Goal: Book appointment/travel/reservation

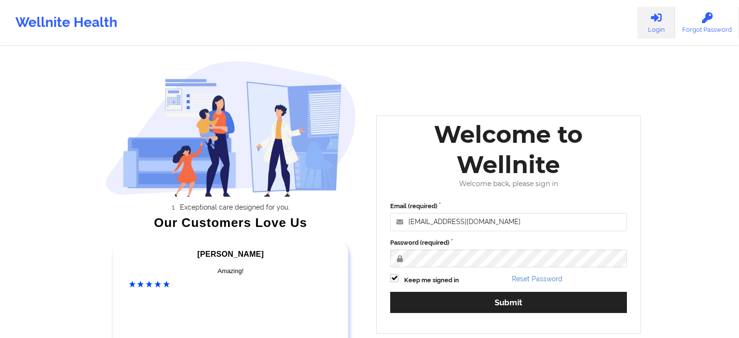
click at [480, 291] on div "Email (required) [EMAIL_ADDRESS][DOMAIN_NAME] Password (required) Keep me signe…" at bounding box center [509, 261] width 250 height 132
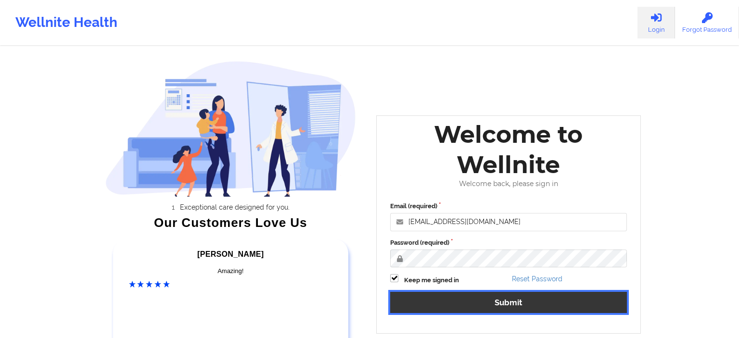
click at [482, 298] on button "Submit" at bounding box center [508, 302] width 237 height 21
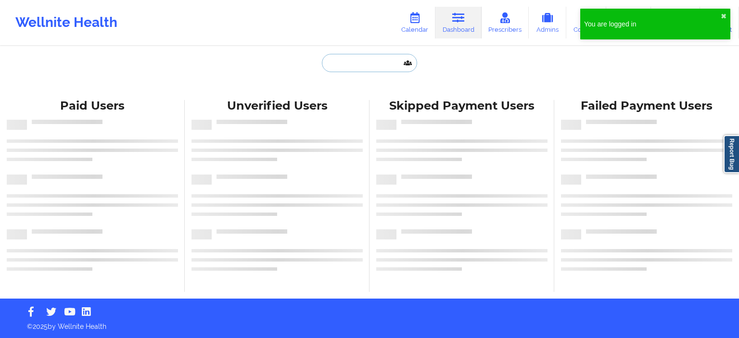
click at [363, 67] on input "text" at bounding box center [369, 63] width 95 height 18
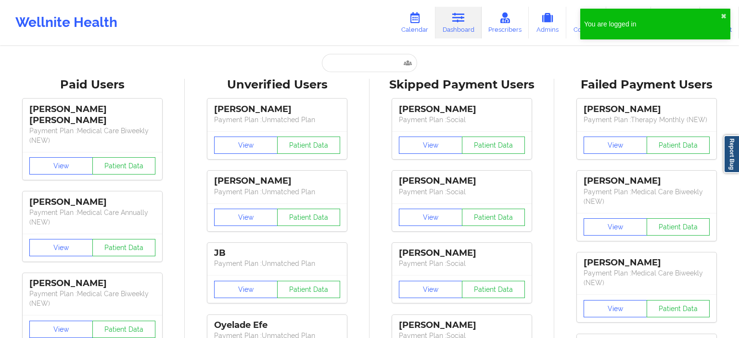
click at [721, 14] on div "You are logged in ✖︎" at bounding box center [655, 24] width 150 height 31
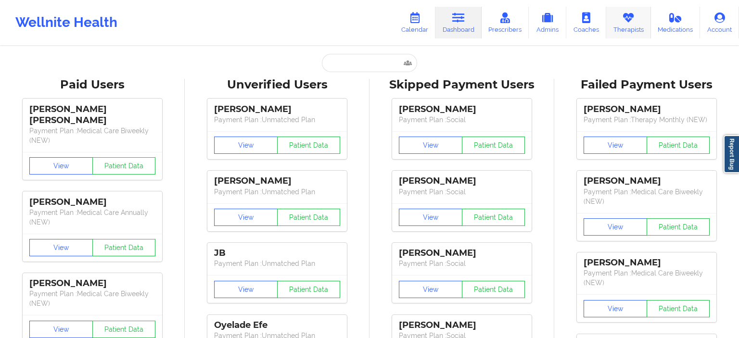
click at [628, 32] on link "Therapists" at bounding box center [628, 23] width 45 height 32
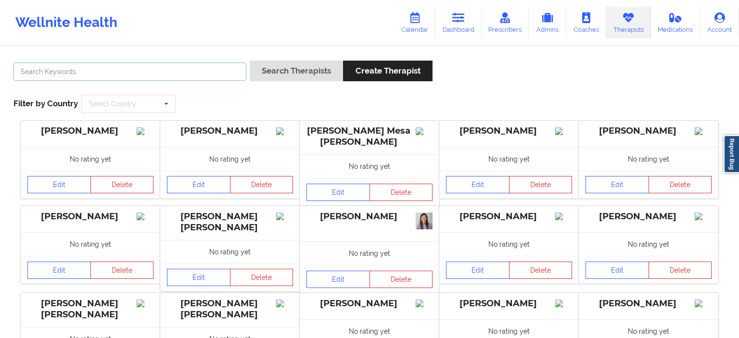
click at [135, 70] on input "text" at bounding box center [129, 72] width 233 height 18
paste input "[EMAIL_ADDRESS][DOMAIN_NAME]"
type input "[EMAIL_ADDRESS][DOMAIN_NAME]"
click at [250, 61] on button "Search Therapists" at bounding box center [296, 71] width 93 height 21
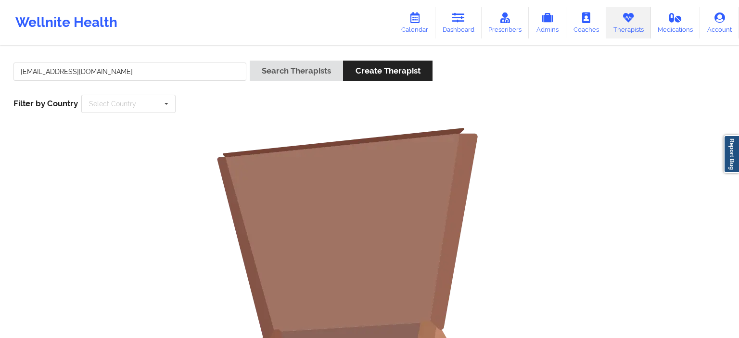
click at [40, 44] on div "Wellnite Health Calendar Dashboard Prescribers Admins Coaches Therapists Medica…" at bounding box center [369, 22] width 739 height 45
click at [165, 77] on input "[EMAIL_ADDRESS][DOMAIN_NAME]" at bounding box center [129, 72] width 233 height 18
paste input "[PERSON_NAME]"
type input "[PERSON_NAME]"
click at [250, 61] on button "Search Therapists" at bounding box center [296, 71] width 93 height 21
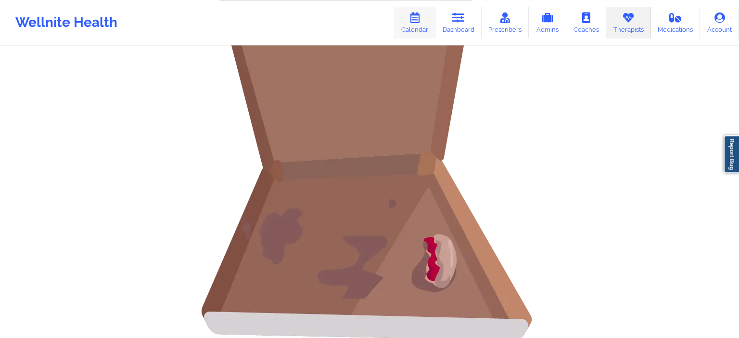
scroll to position [96, 0]
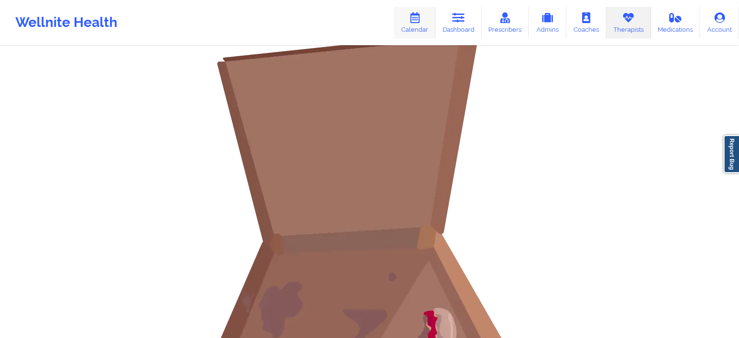
click at [413, 26] on link "Calendar" at bounding box center [414, 23] width 41 height 32
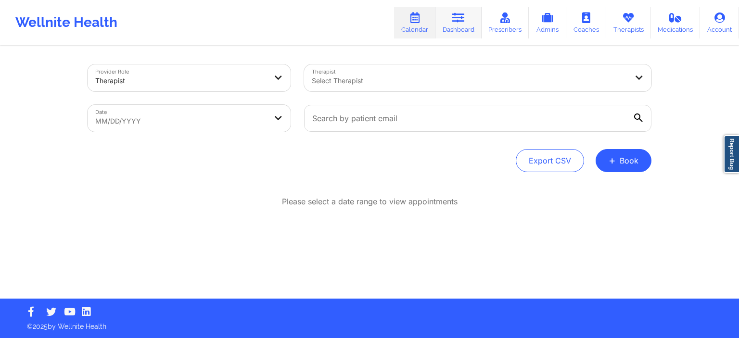
click at [464, 20] on icon at bounding box center [458, 18] width 13 height 11
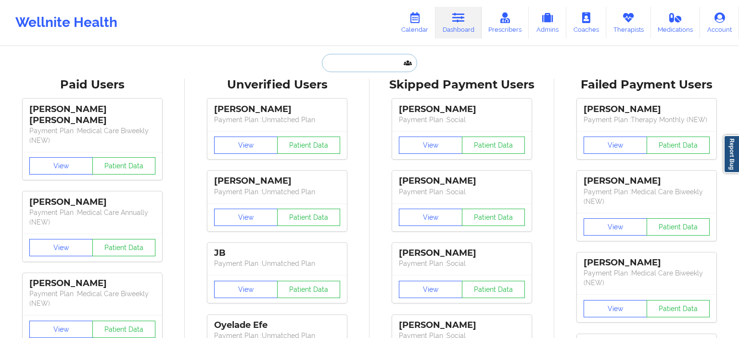
click at [396, 61] on input "text" at bounding box center [369, 63] width 95 height 18
paste input "[PERSON_NAME]"
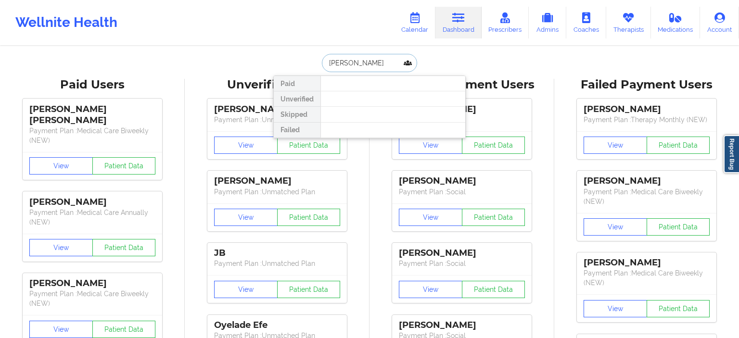
type input "[PERSON_NAME]"
click at [423, 38] on link "Calendar" at bounding box center [414, 23] width 41 height 32
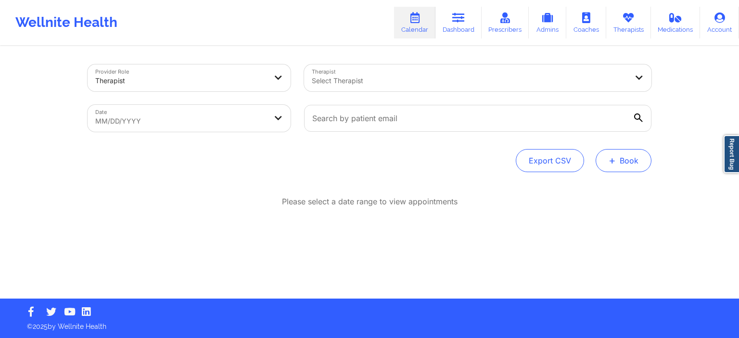
click at [626, 158] on button "+ Book" at bounding box center [624, 160] width 56 height 23
click at [609, 193] on button "Therapy Session" at bounding box center [608, 191] width 74 height 16
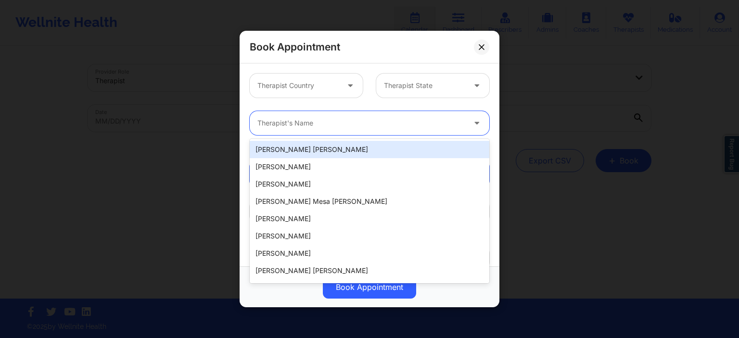
click at [354, 119] on div at bounding box center [361, 123] width 208 height 12
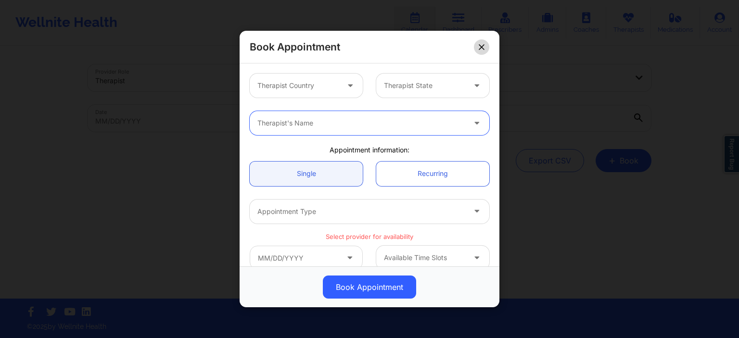
click at [478, 45] on button at bounding box center [481, 46] width 15 height 15
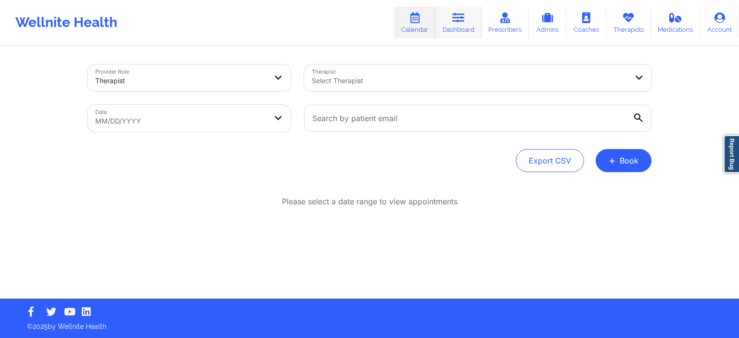
click at [479, 28] on link "Dashboard" at bounding box center [459, 23] width 46 height 32
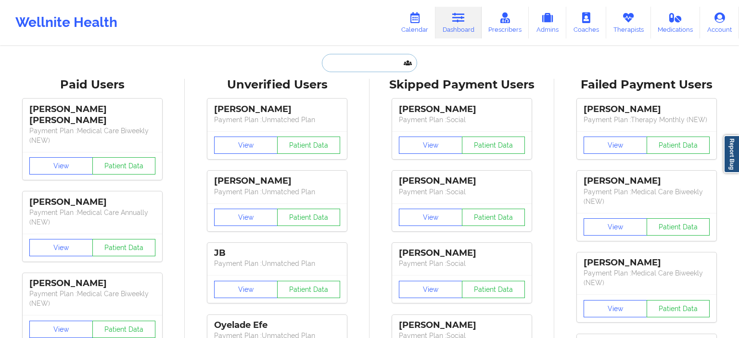
click at [345, 62] on input "text" at bounding box center [369, 63] width 95 height 18
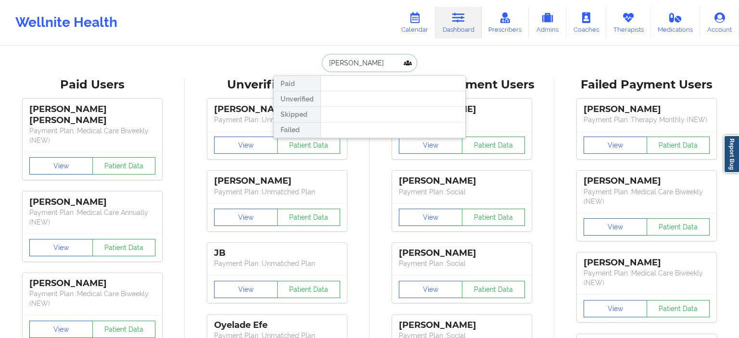
type input "[PERSON_NAME]"
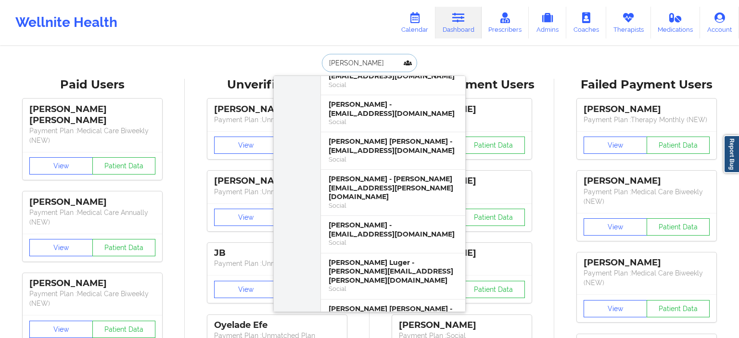
scroll to position [203, 0]
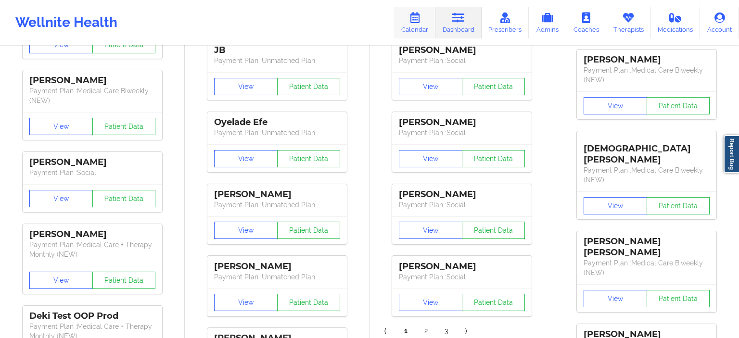
click at [428, 30] on link "Calendar" at bounding box center [414, 23] width 41 height 32
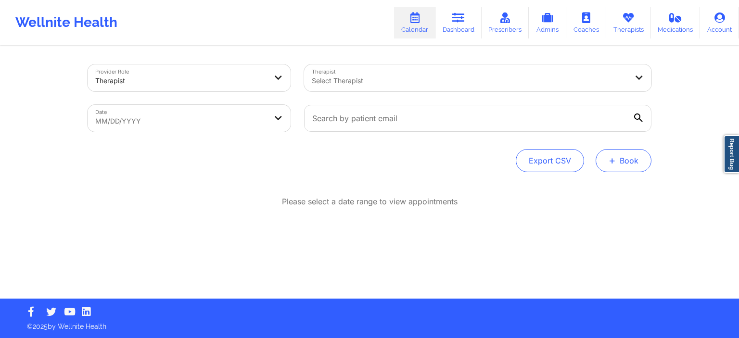
click at [617, 167] on button "+ Book" at bounding box center [624, 160] width 56 height 23
